Goal: Information Seeking & Learning: Find specific page/section

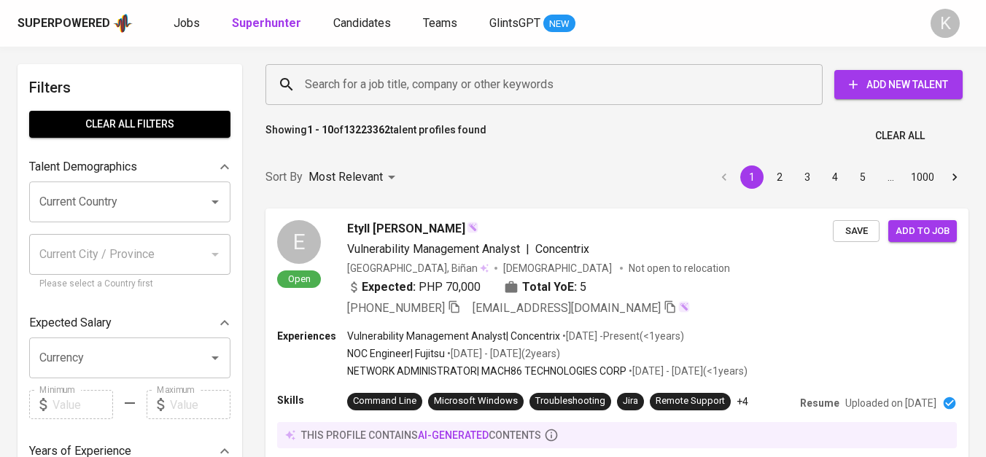
drag, startPoint x: 0, startPoint y: 0, endPoint x: 446, endPoint y: 88, distance: 454.5
click at [446, 88] on input "Search for a job title, company or other keywords" at bounding box center [547, 85] width 493 height 28
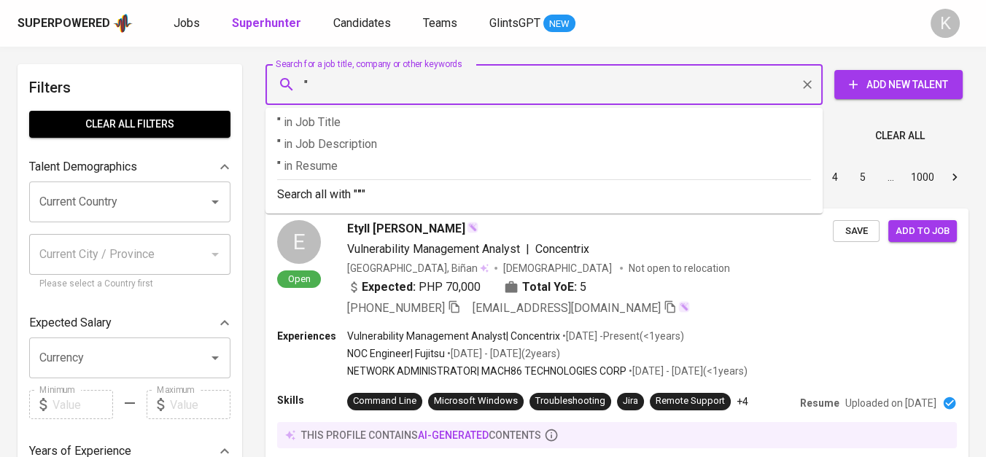
paste input "Davidi International"
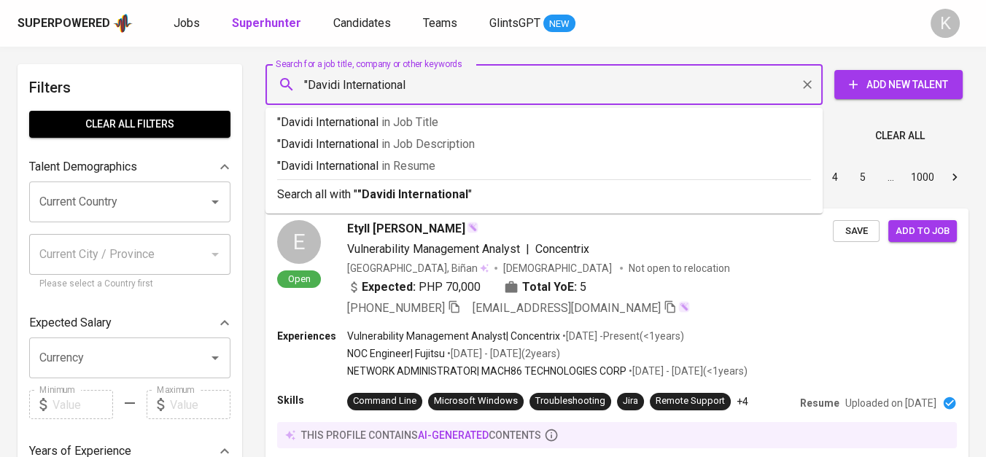
type input ""Davidi International""
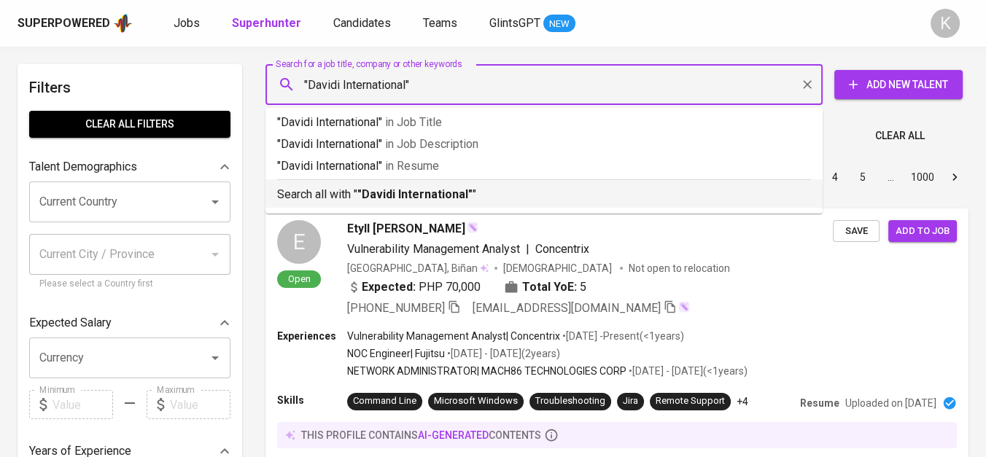
click at [406, 198] on b ""Davidi International"" at bounding box center [415, 195] width 115 height 14
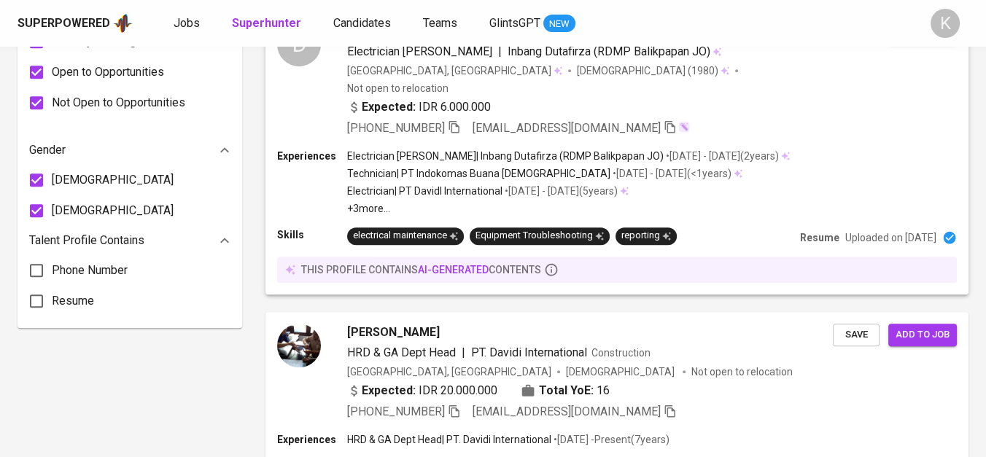
scroll to position [1135, 0]
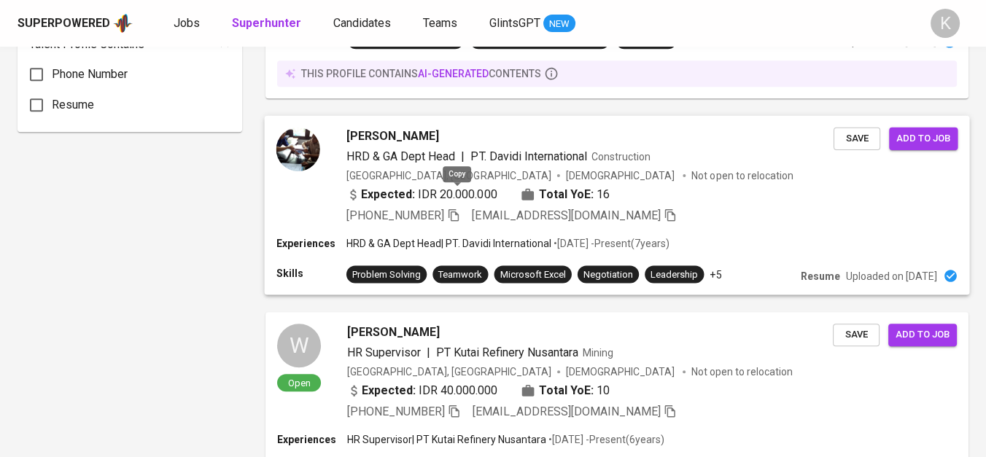
click at [460, 209] on icon "button" at bounding box center [453, 215] width 13 height 13
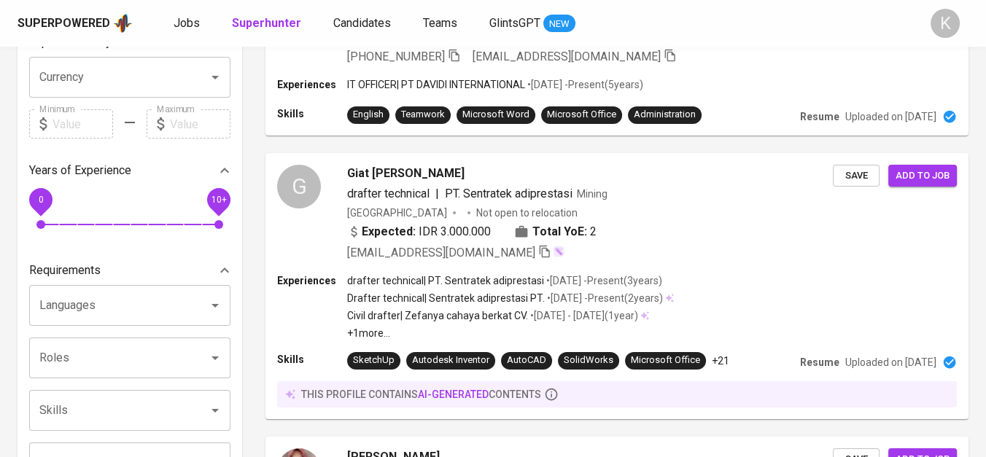
scroll to position [0, 0]
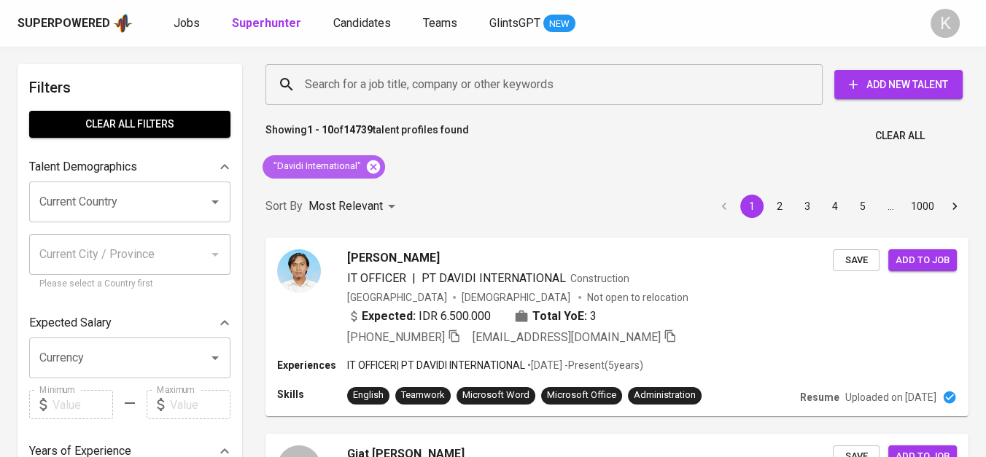
click at [374, 167] on icon at bounding box center [374, 167] width 16 height 16
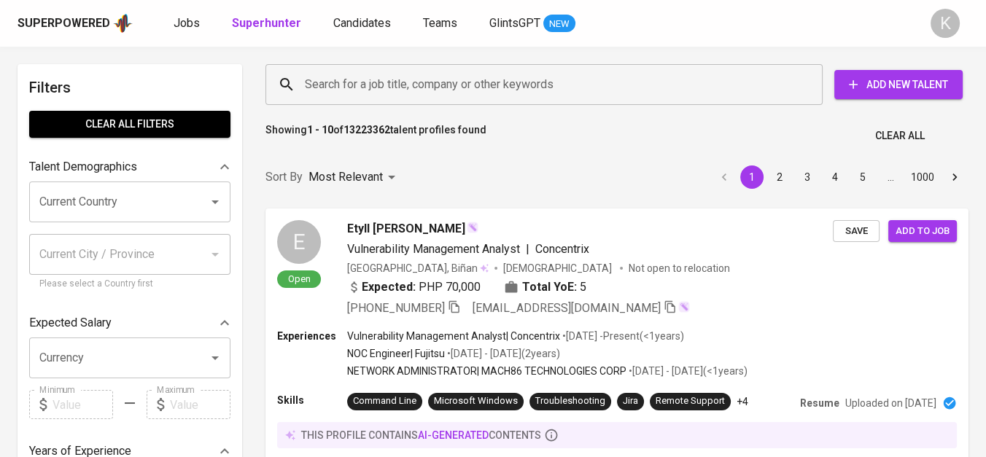
click at [380, 88] on input "Search for a job title, company or other keywords" at bounding box center [547, 85] width 493 height 28
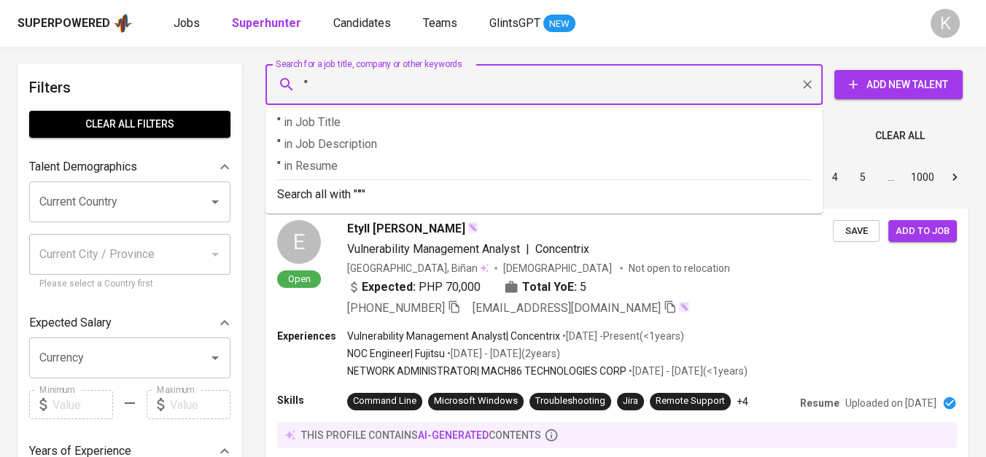
paste input "MORAMON"
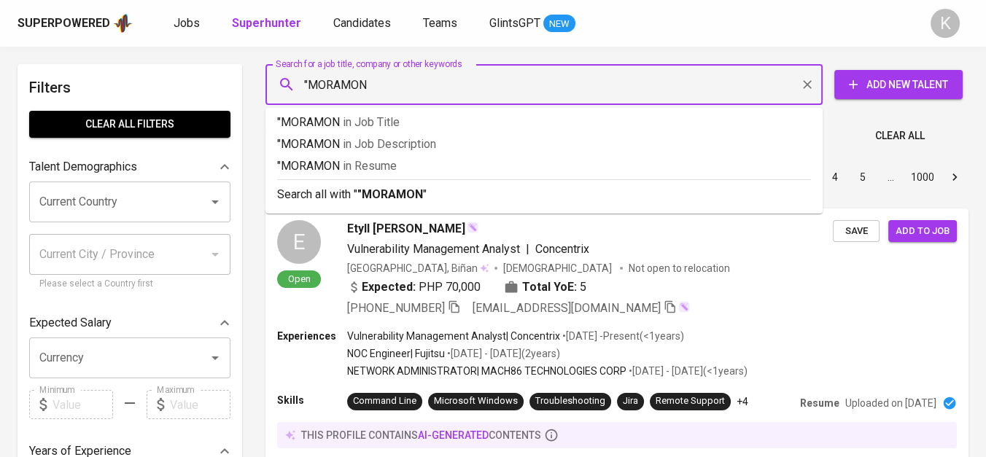
type input ""MORAMON""
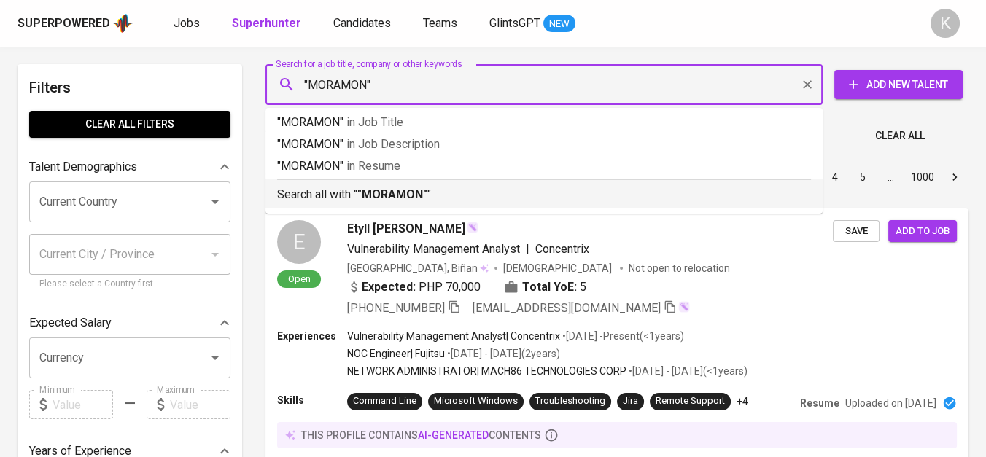
click at [417, 189] on b ""MORAMON"" at bounding box center [393, 195] width 70 height 14
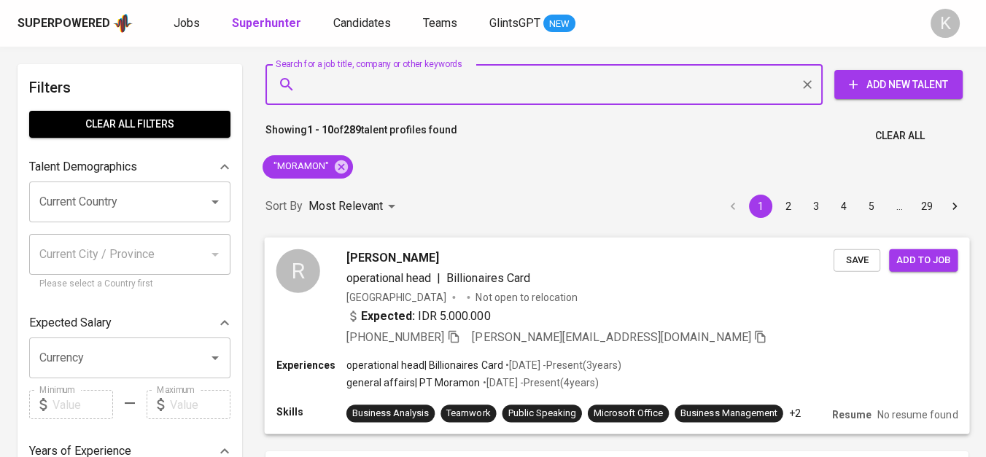
scroll to position [81, 0]
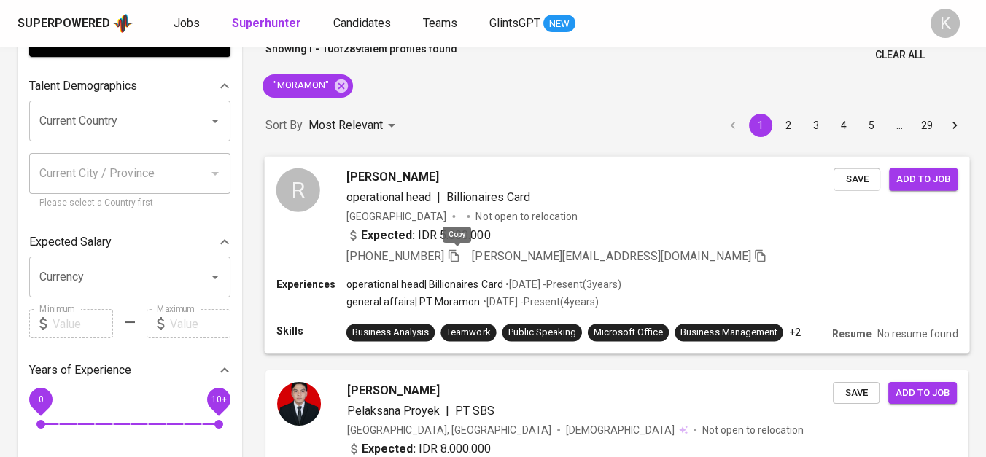
click at [459, 255] on icon "button" at bounding box center [454, 256] width 10 height 12
click at [333, 79] on icon at bounding box center [341, 86] width 16 height 16
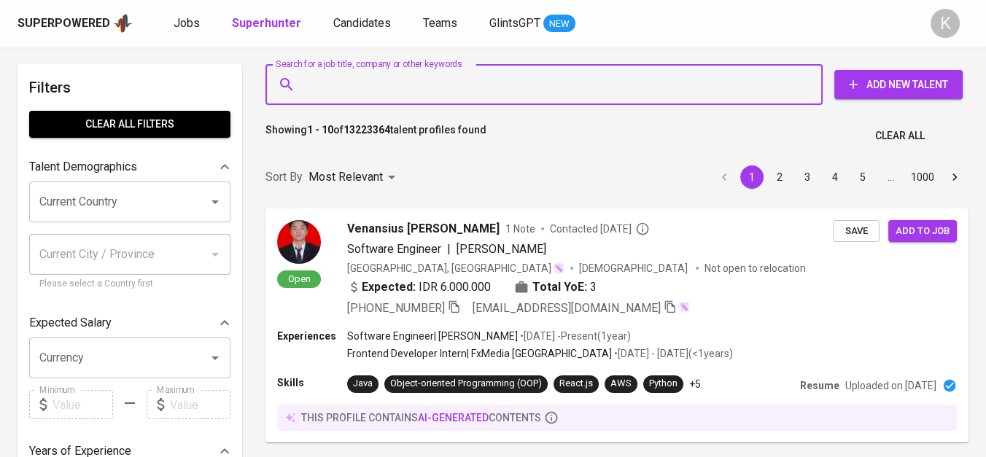
click at [350, 88] on input "Search for a job title, company or other keywords" at bounding box center [547, 85] width 493 height 28
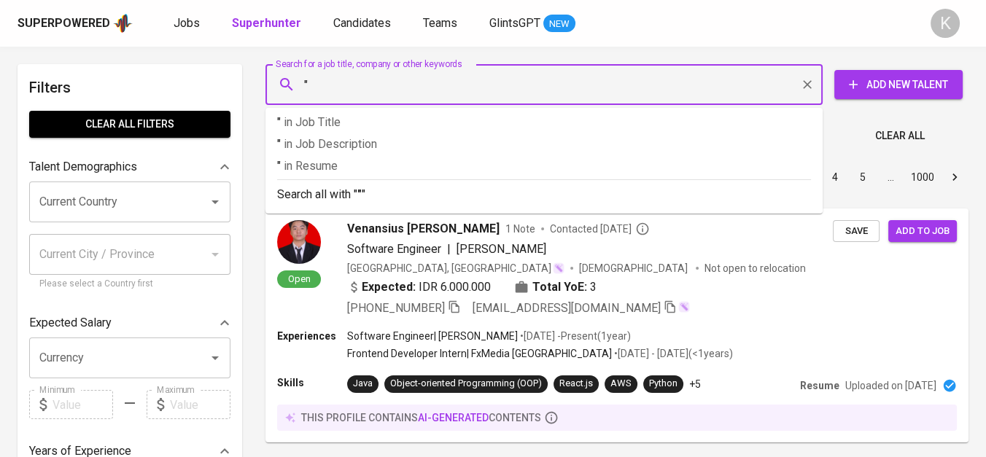
paste input "Indomina Cipta Agung"
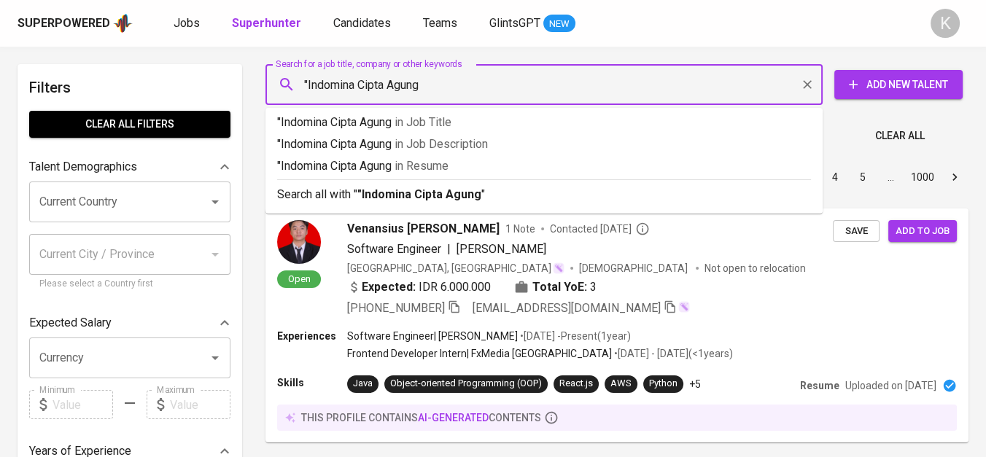
type input ""Indomina Cipta Agung""
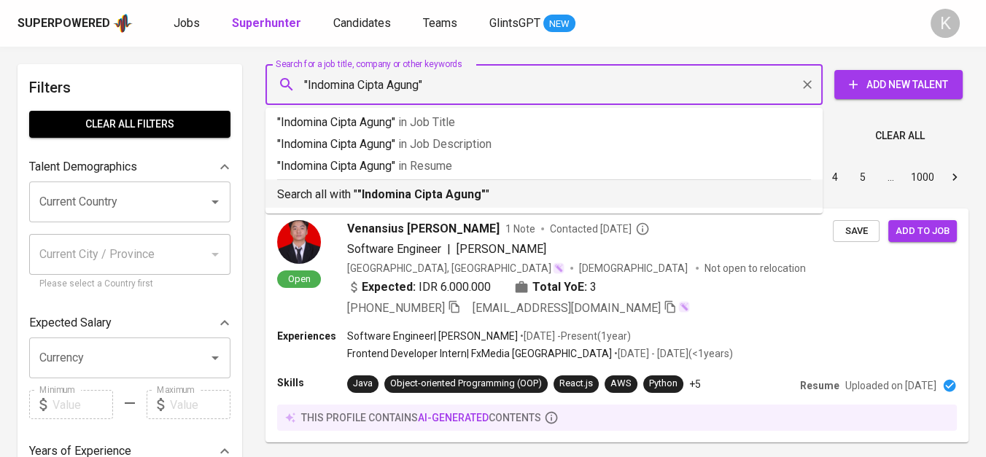
click at [448, 199] on b ""Indomina Cipta Agung"" at bounding box center [422, 195] width 128 height 14
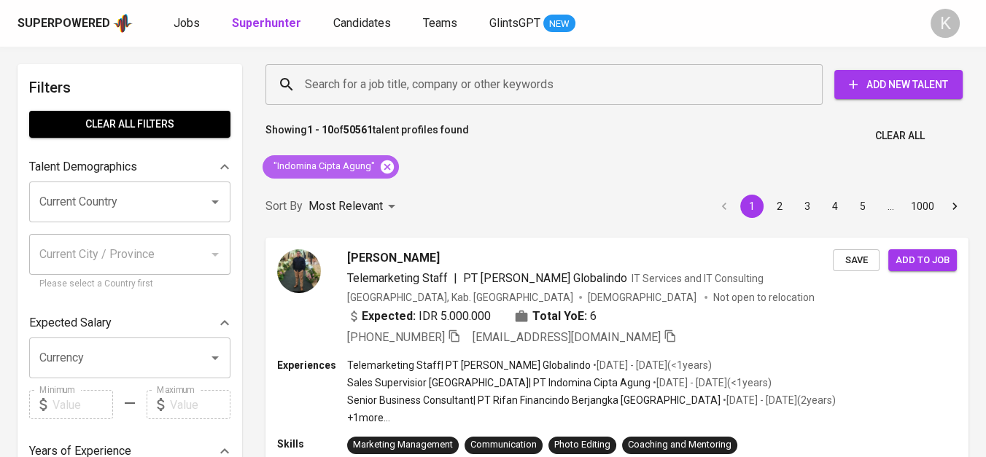
click at [385, 171] on icon at bounding box center [387, 166] width 13 height 13
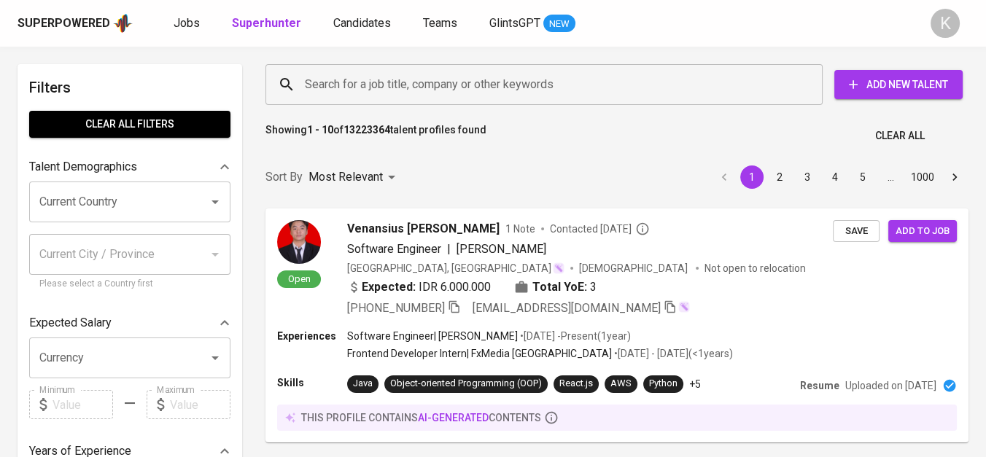
click at [414, 83] on input "Search for a job title, company or other keywords" at bounding box center [547, 85] width 493 height 28
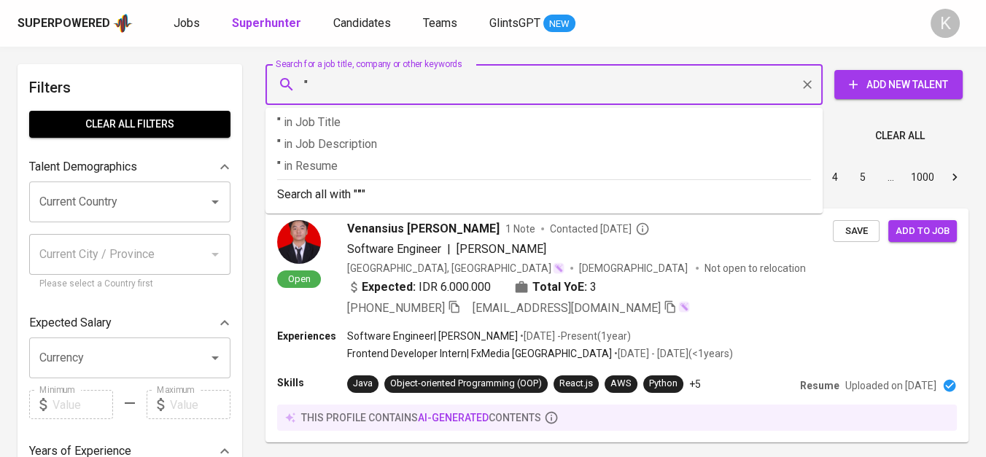
paste input "[PERSON_NAME] profil [PERSON_NAME]"
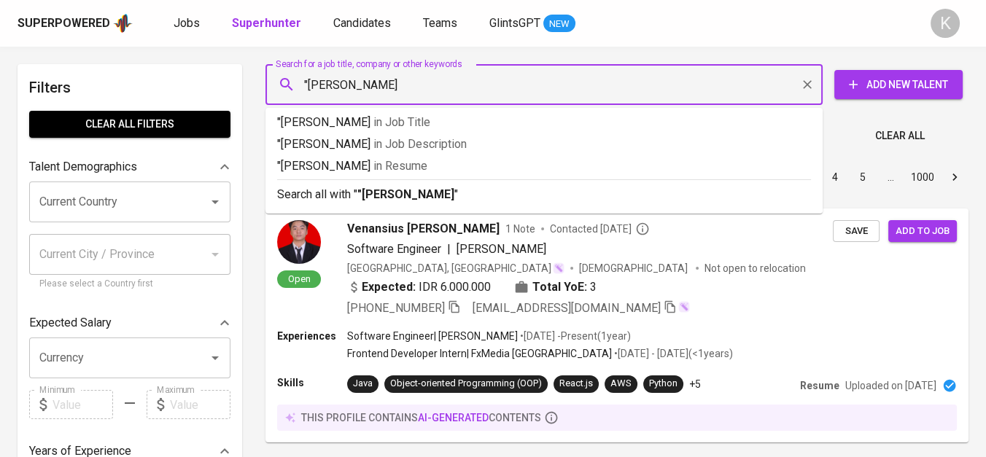
type input ""[PERSON_NAME]""
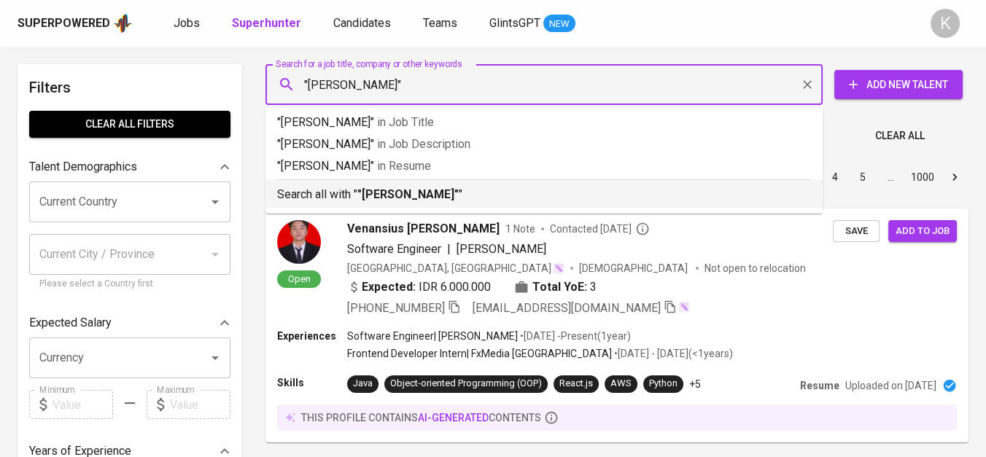
click at [427, 193] on b ""[PERSON_NAME]"" at bounding box center [408, 195] width 101 height 14
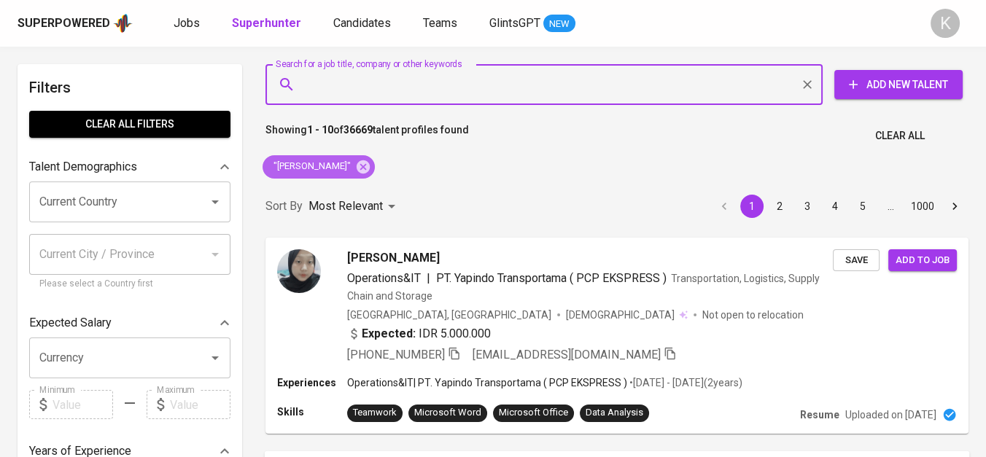
drag, startPoint x: 349, startPoint y: 163, endPoint x: 555, endPoint y: 452, distance: 355.7
click at [357, 163] on icon at bounding box center [363, 166] width 13 height 13
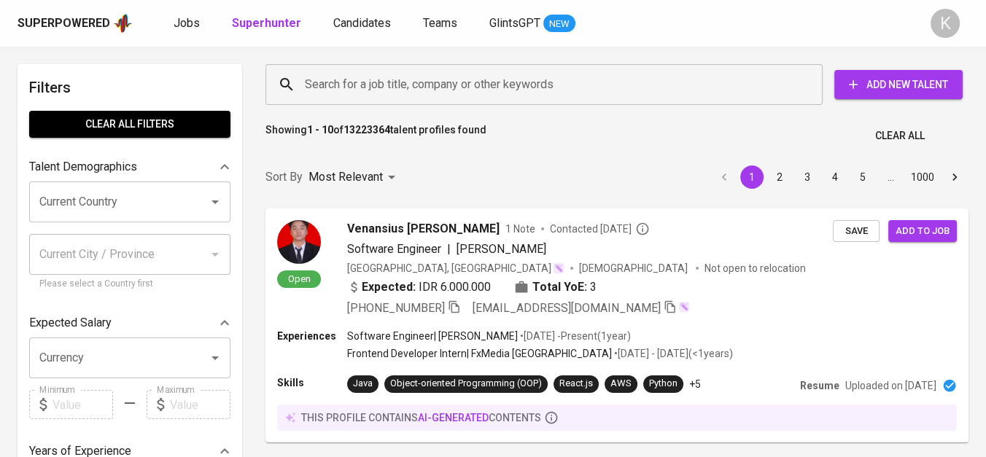
click at [359, 83] on input "Search for a job title, company or other keywords" at bounding box center [547, 85] width 493 height 28
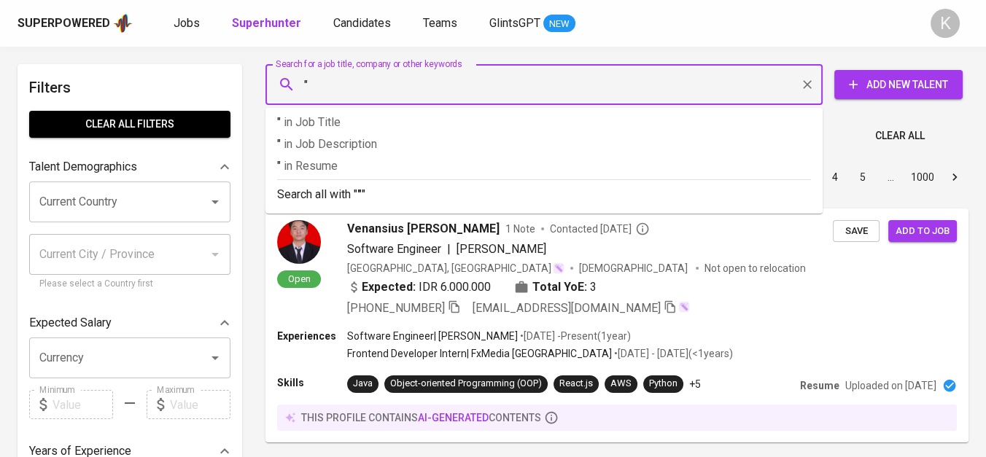
paste input "NIPPON STEEL"
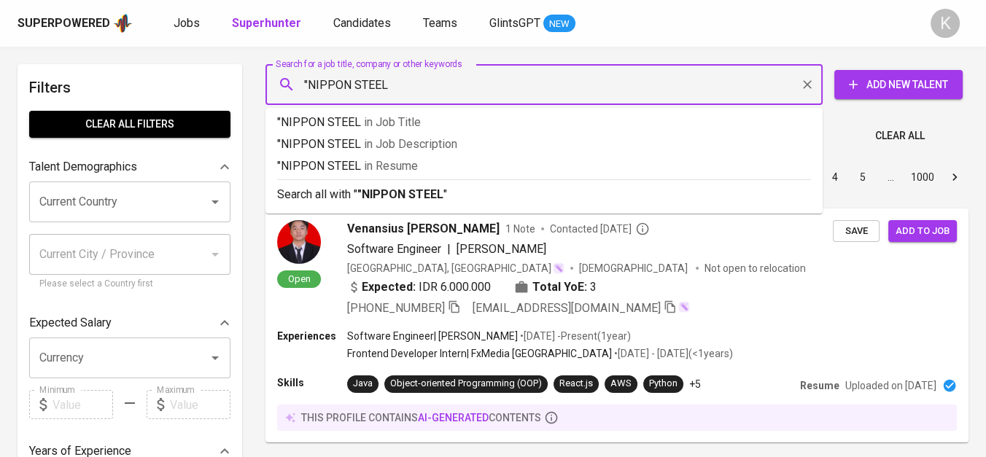
type input ""NIPPON STEEL""
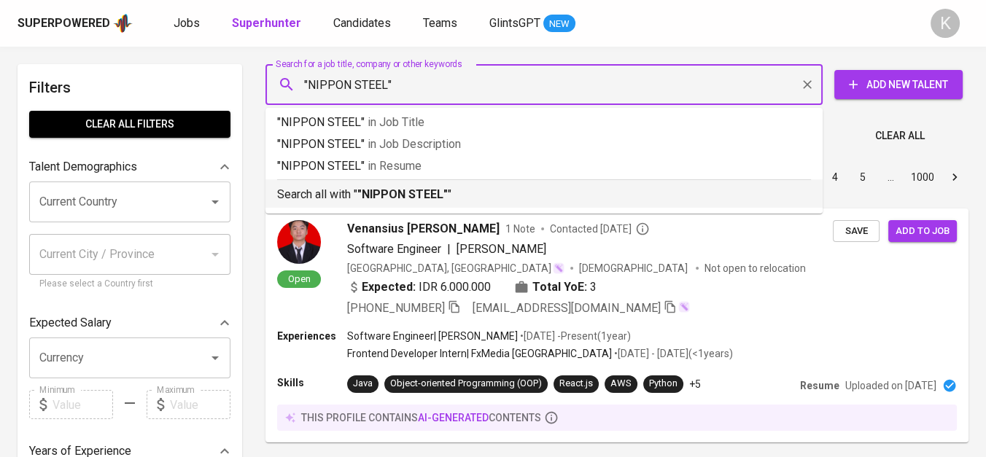
click at [388, 192] on b ""NIPPON STEEL"" at bounding box center [403, 195] width 90 height 14
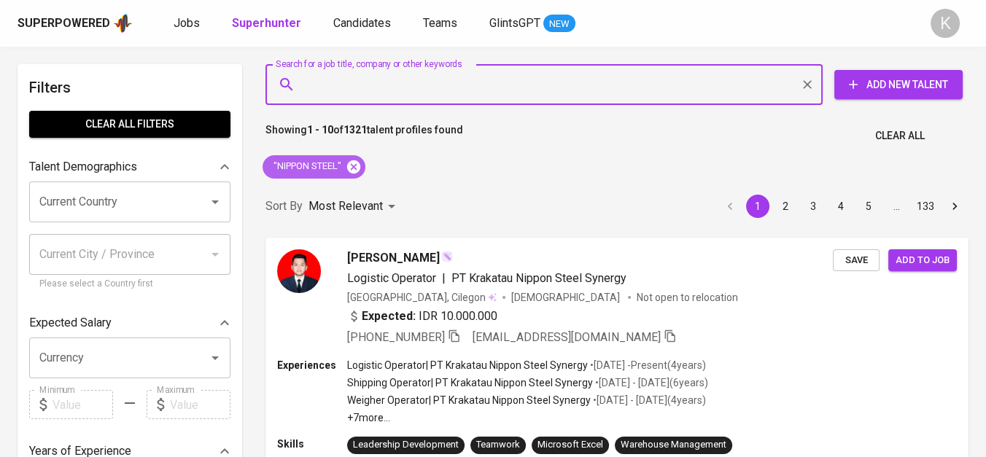
click at [356, 162] on icon at bounding box center [353, 166] width 13 height 13
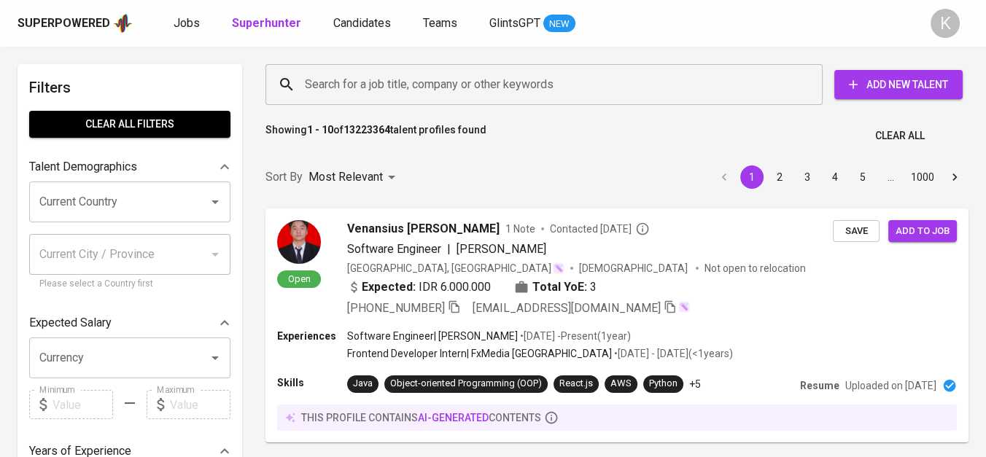
click at [396, 86] on input "Search for a job title, company or other keywords" at bounding box center [547, 85] width 493 height 28
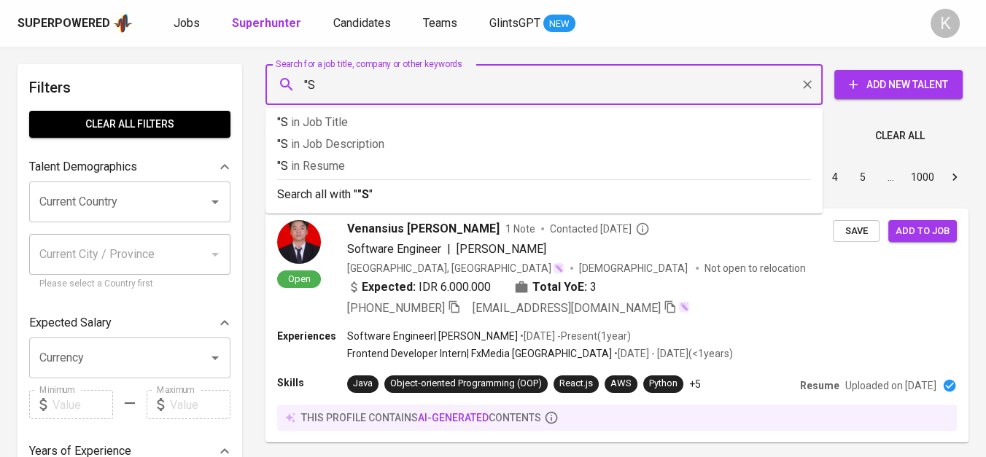
type input """
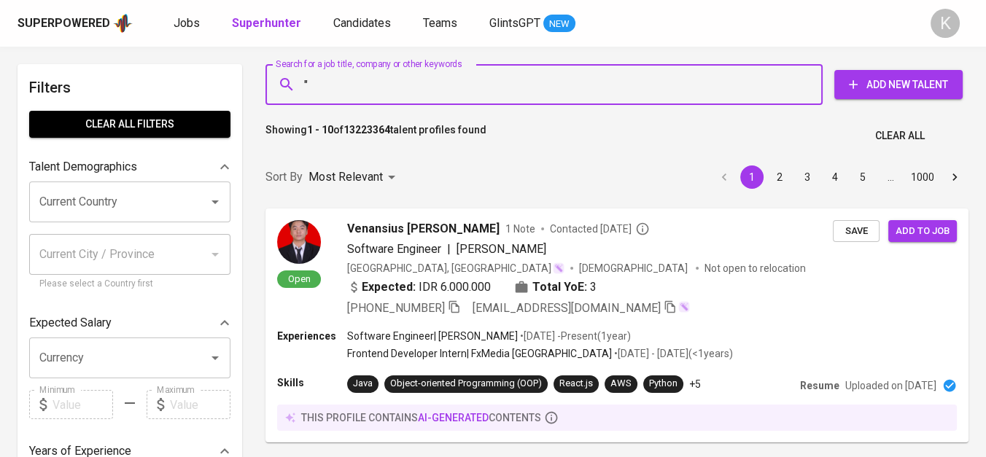
paste input "index furnindo"
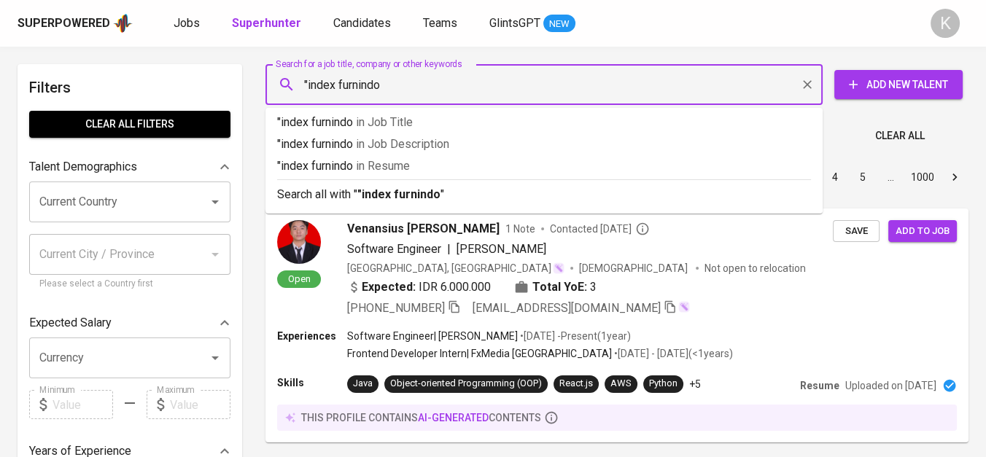
type input ""index furnindo""
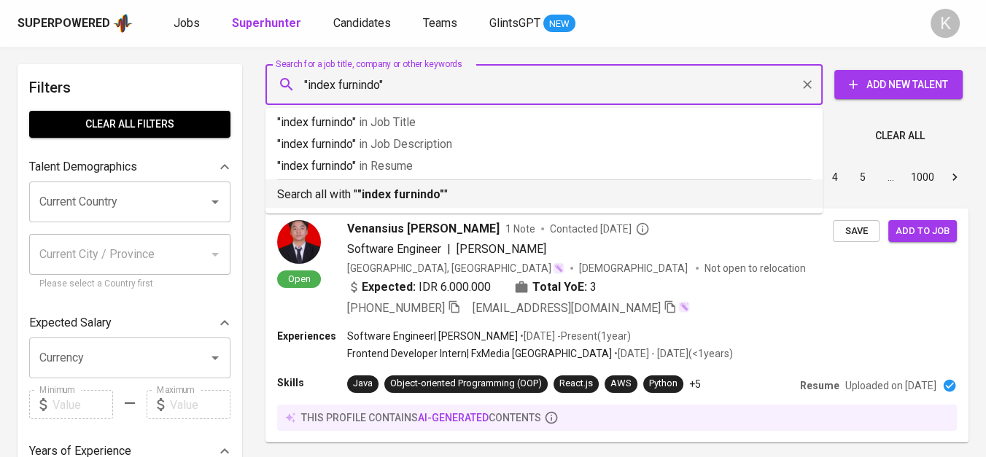
click at [409, 193] on b ""index furnindo"" at bounding box center [401, 195] width 87 height 14
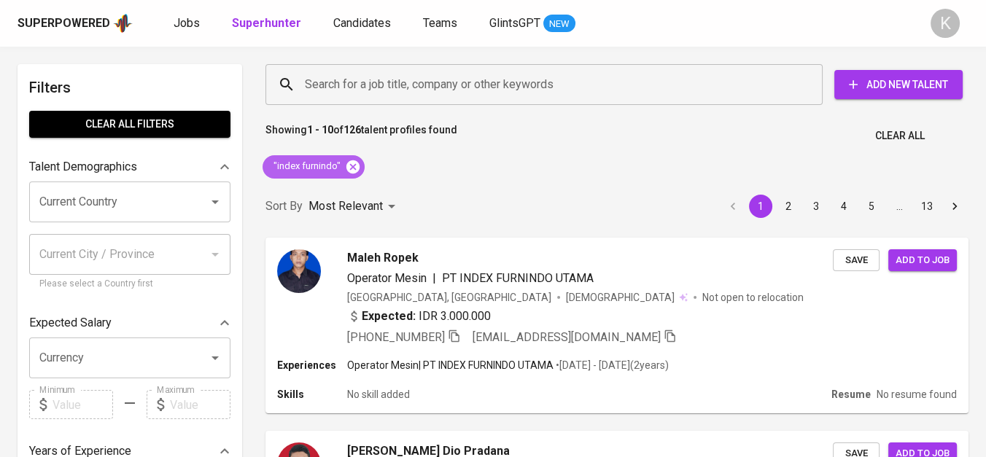
click at [351, 165] on icon at bounding box center [353, 167] width 16 height 16
